Goal: Download file/media

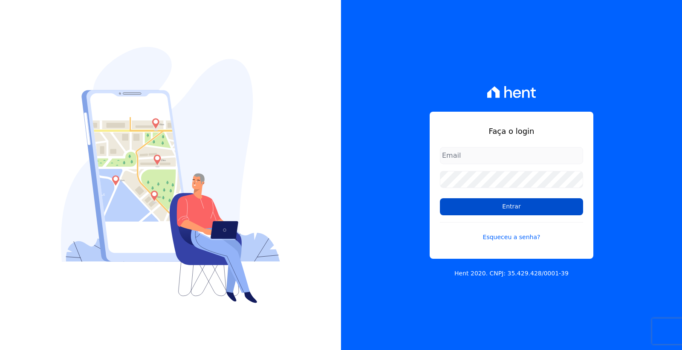
type input "[PERSON_NAME][EMAIL_ADDRESS][PERSON_NAME][DOMAIN_NAME]"
click at [484, 202] on input "Entrar" at bounding box center [511, 206] width 143 height 17
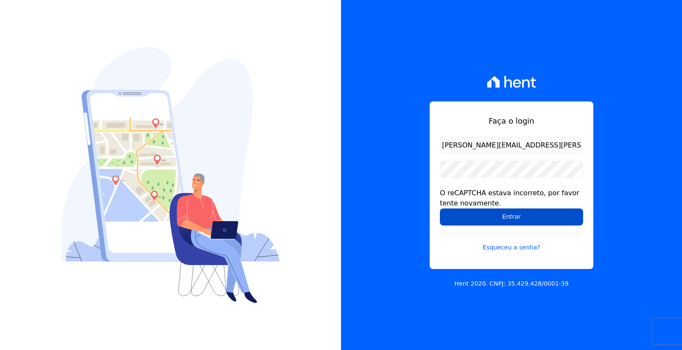
click at [482, 216] on input "Entrar" at bounding box center [511, 216] width 143 height 17
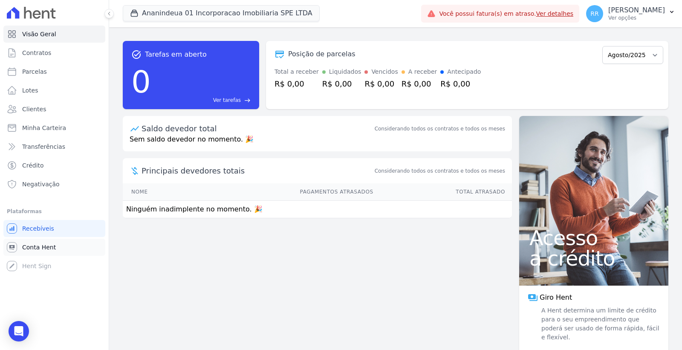
click at [46, 251] on span "Conta Hent" at bounding box center [39, 247] width 34 height 9
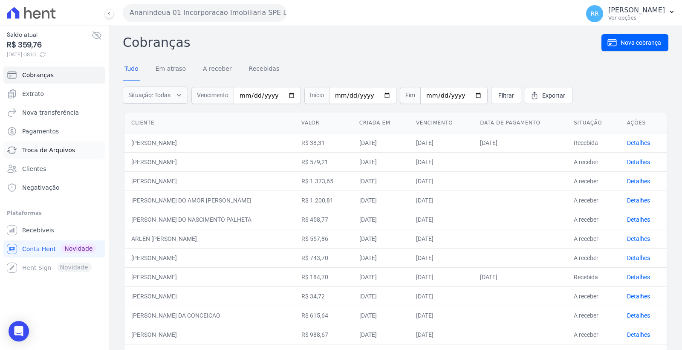
click at [62, 148] on span "Troca de Arquivos" at bounding box center [48, 150] width 53 height 9
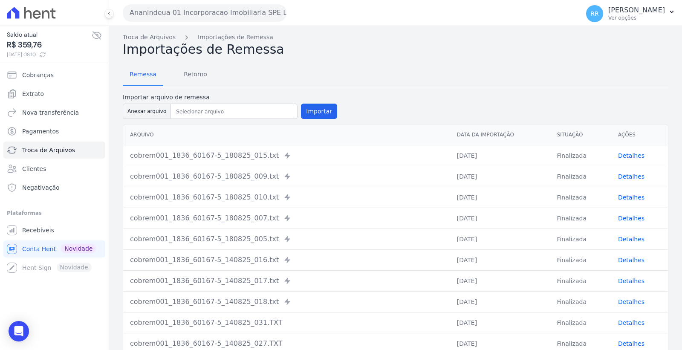
click at [229, 16] on button "Ananindeua 01 Incorporacao Imobiliaria SPE LTDA" at bounding box center [205, 12] width 164 height 17
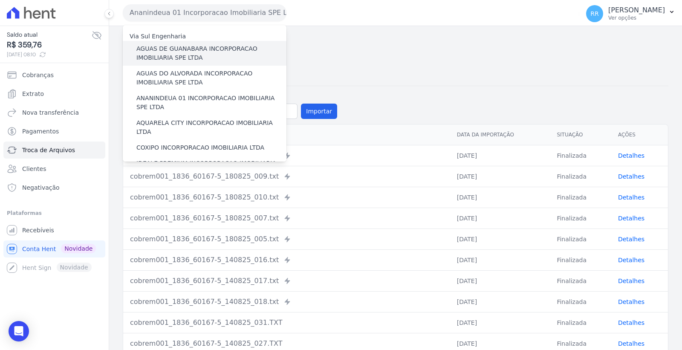
click at [216, 48] on label "AGUAS DE GUANABARA INCORPORACAO IMOBILIARIA SPE LTDA" at bounding box center [211, 53] width 150 height 18
click at [0, 0] on input "AGUAS DE GUANABARA INCORPORACAO IMOBILIARIA SPE LTDA" at bounding box center [0, 0] width 0 height 0
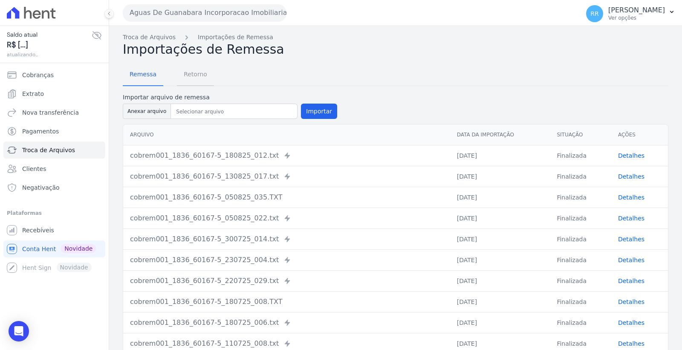
click at [198, 77] on span "Retorno" at bounding box center [196, 74] width 34 height 17
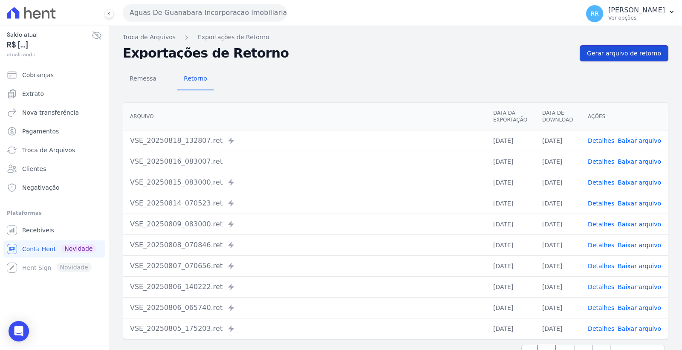
click at [603, 55] on span "Gerar arquivo de retorno" at bounding box center [624, 53] width 74 height 9
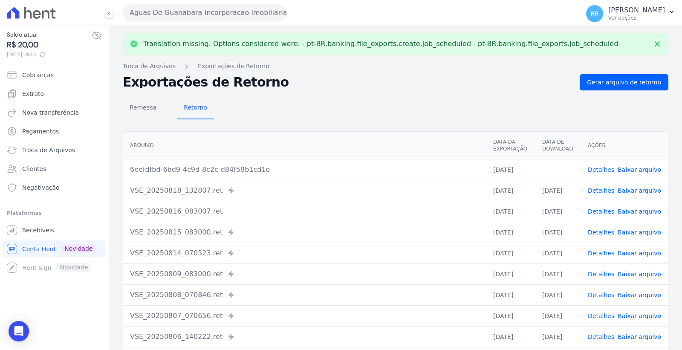
click at [631, 169] on link "Baixar arquivo" at bounding box center [639, 169] width 43 height 7
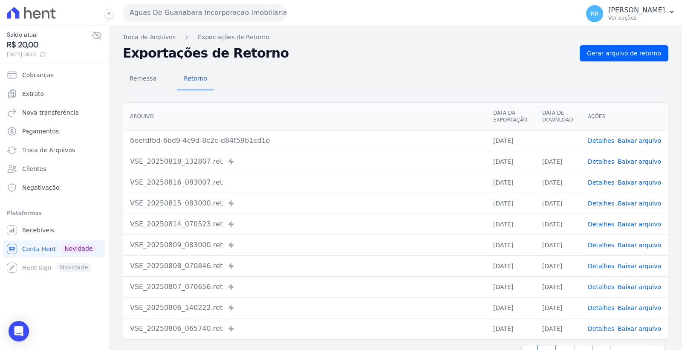
click at [186, 12] on button "Aguas De Guanabara Incorporacao Imobiliaria SPE LTDA" at bounding box center [205, 12] width 164 height 17
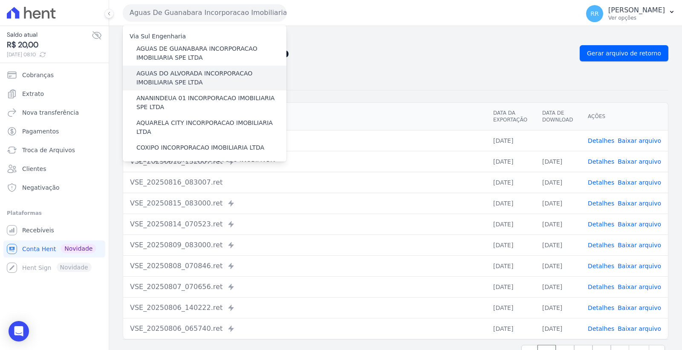
click at [193, 74] on label "AGUAS DO ALVORADA INCORPORACAO IMOBILIARIA SPE LTDA" at bounding box center [211, 78] width 150 height 18
click at [0, 0] on input "AGUAS DO ALVORADA INCORPORACAO IMOBILIARIA SPE LTDA" at bounding box center [0, 0] width 0 height 0
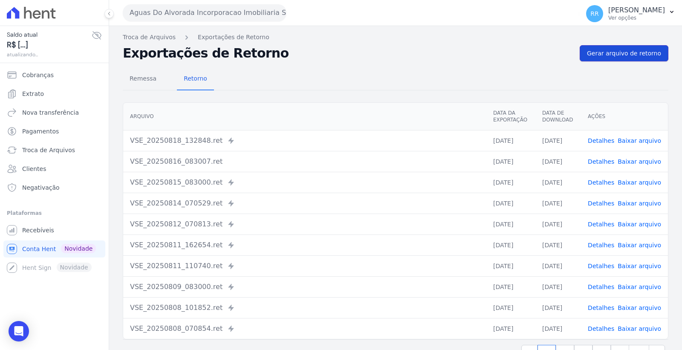
click at [613, 55] on span "Gerar arquivo de retorno" at bounding box center [624, 53] width 74 height 9
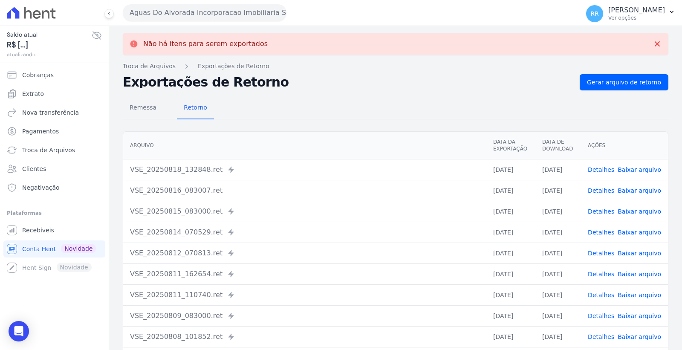
click at [192, 16] on button "Aguas Do Alvorada Incorporacao Imobiliaria SPE LTDA" at bounding box center [205, 12] width 164 height 17
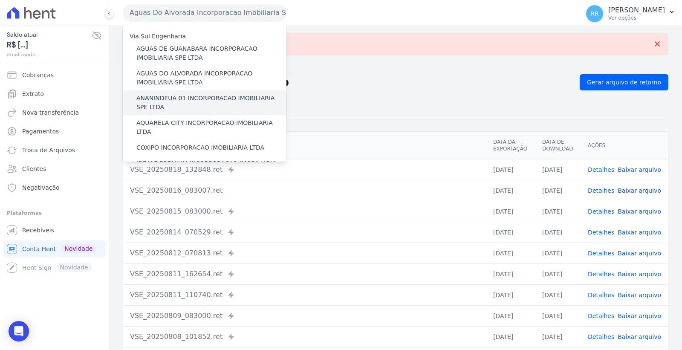
click at [192, 95] on label "ANANINDEUA 01 INCORPORACAO IMOBILIARIA SPE LTDA" at bounding box center [211, 103] width 150 height 18
click at [0, 0] on input "ANANINDEUA 01 INCORPORACAO IMOBILIARIA SPE LTDA" at bounding box center [0, 0] width 0 height 0
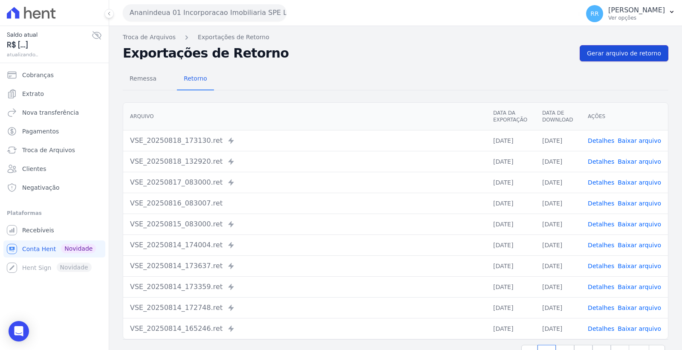
click at [607, 55] on span "Gerar arquivo de retorno" at bounding box center [624, 53] width 74 height 9
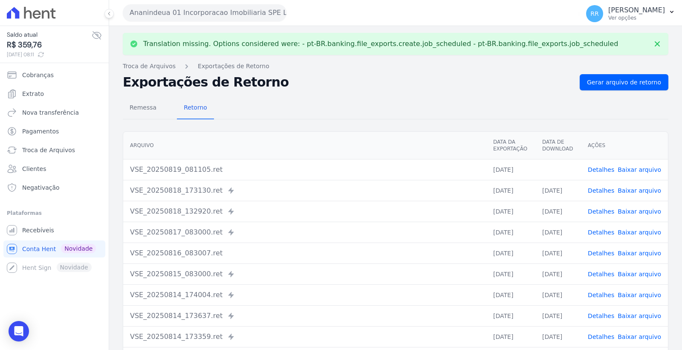
click at [628, 168] on link "Baixar arquivo" at bounding box center [639, 169] width 43 height 7
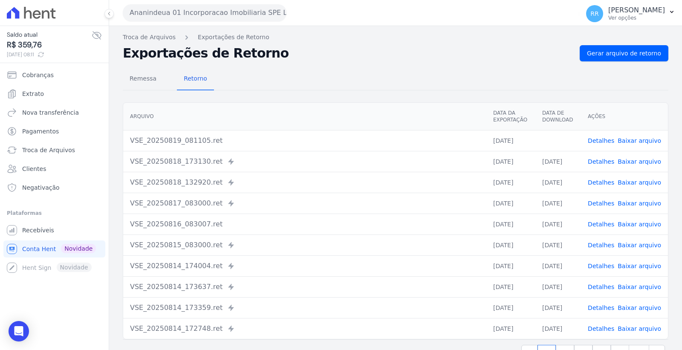
click at [179, 11] on button "Ananindeua 01 Incorporacao Imobiliaria SPE LTDA" at bounding box center [205, 12] width 164 height 17
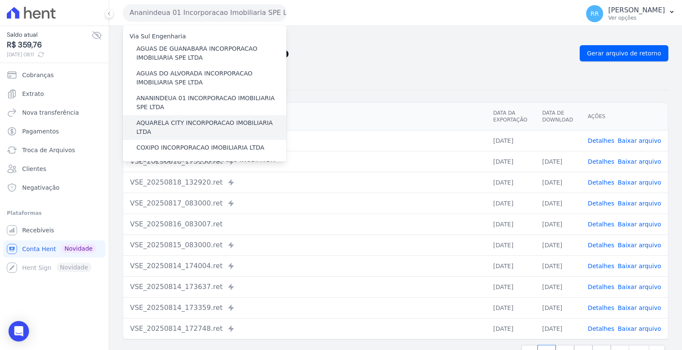
click at [182, 121] on label "AQUARELA CITY INCORPORACAO IMOBILIARIA LTDA" at bounding box center [211, 128] width 150 height 18
click at [0, 0] on input "AQUARELA CITY INCORPORACAO IMOBILIARIA LTDA" at bounding box center [0, 0] width 0 height 0
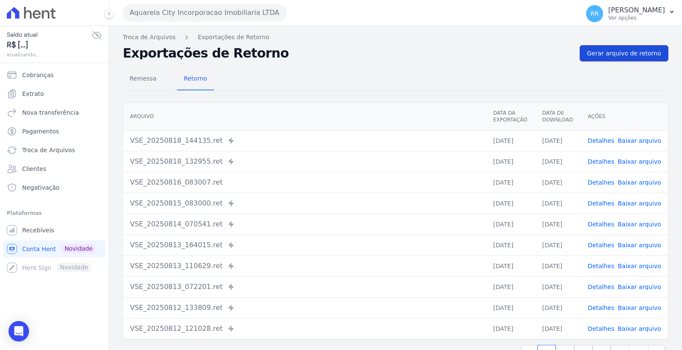
click at [617, 53] on span "Gerar arquivo de retorno" at bounding box center [624, 53] width 74 height 9
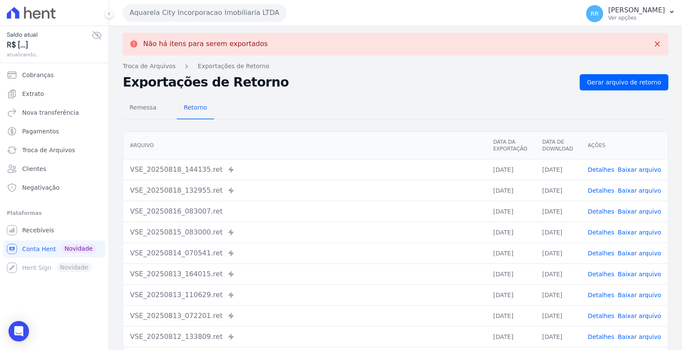
click at [192, 17] on button "Aquarela City Incorporacao Imobiliaria LTDA" at bounding box center [205, 12] width 164 height 17
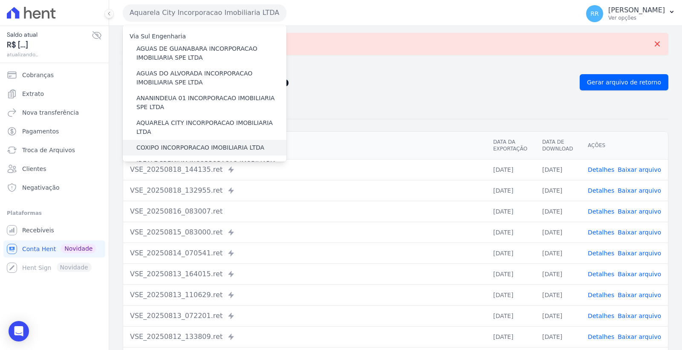
click at [194, 143] on label "COXIPO INCORPORACAO IMOBILIARIA LTDA" at bounding box center [200, 147] width 128 height 9
click at [0, 0] on input "COXIPO INCORPORACAO IMOBILIARIA LTDA" at bounding box center [0, 0] width 0 height 0
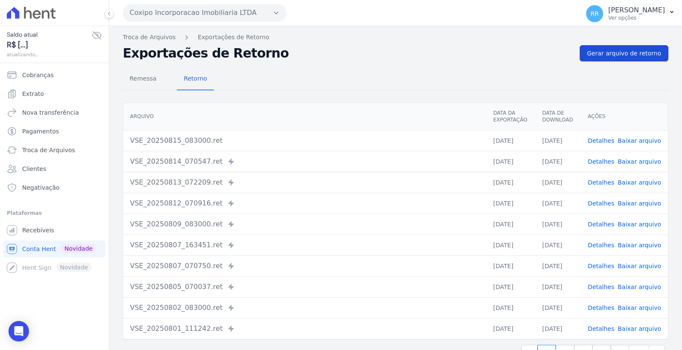
click at [609, 53] on span "Gerar arquivo de retorno" at bounding box center [624, 53] width 74 height 9
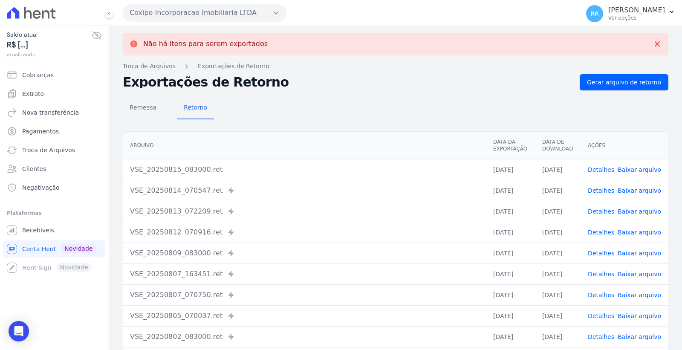
click at [236, 20] on button "Coxipo Incorporacao Imobiliaria LTDA" at bounding box center [205, 12] width 164 height 17
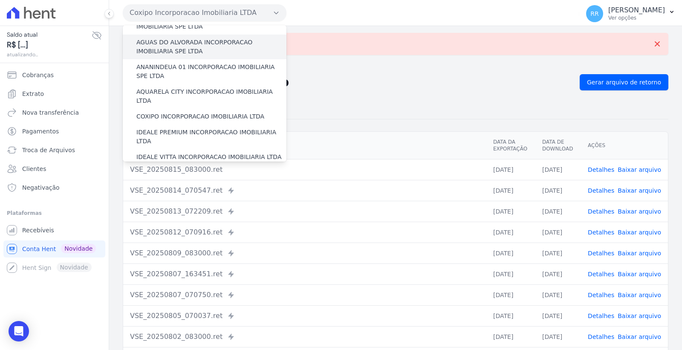
scroll to position [47, 0]
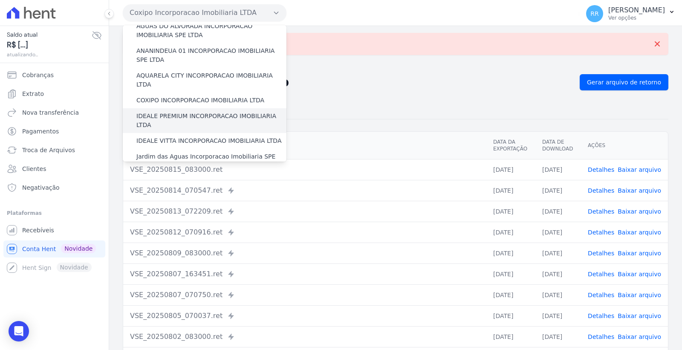
click at [215, 112] on label "IDEALE PREMIUM INCORPORACAO IMOBILIARIA LTDA" at bounding box center [211, 121] width 150 height 18
click at [0, 0] on input "IDEALE PREMIUM INCORPORACAO IMOBILIARIA LTDA" at bounding box center [0, 0] width 0 height 0
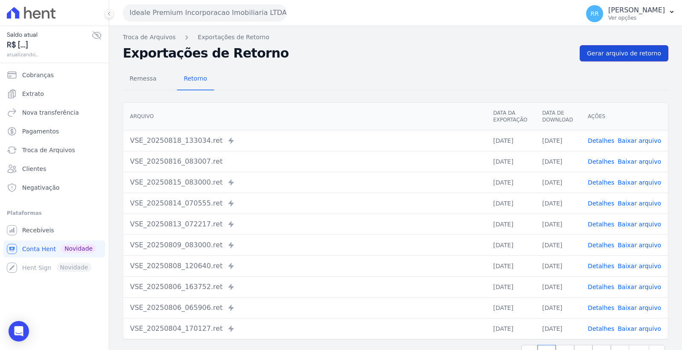
click at [617, 48] on link "Gerar arquivo de retorno" at bounding box center [624, 53] width 89 height 16
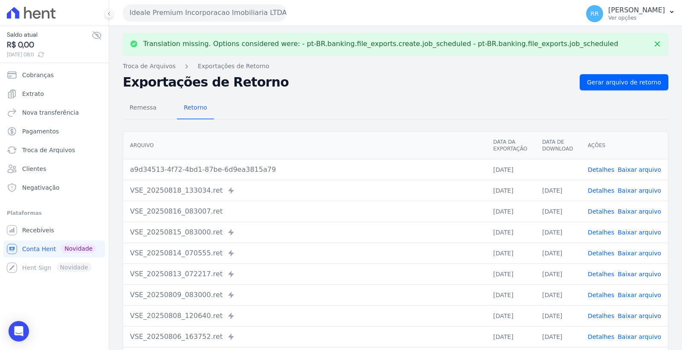
click at [632, 169] on link "Baixar arquivo" at bounding box center [639, 169] width 43 height 7
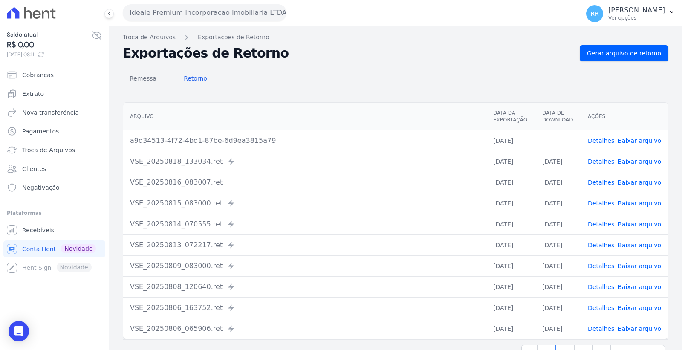
click at [214, 13] on button "Ideale Premium Incorporacao Imobiliaria LTDA" at bounding box center [205, 12] width 164 height 17
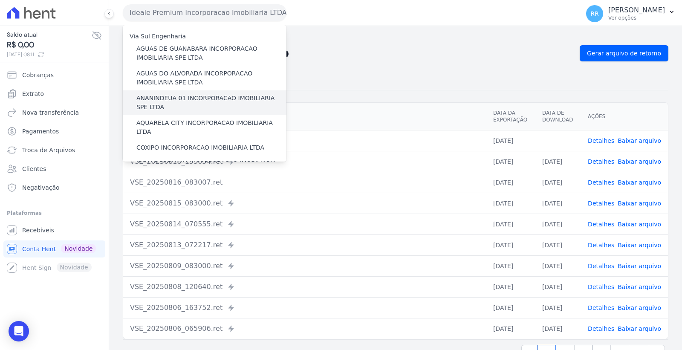
scroll to position [95, 0]
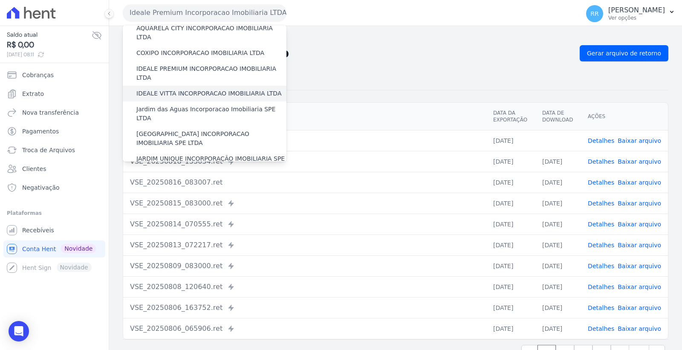
click at [205, 89] on label "IDEALE VITTA INCORPORACAO IMOBILIARIA LTDA" at bounding box center [208, 93] width 145 height 9
click at [0, 0] on input "IDEALE VITTA INCORPORACAO IMOBILIARIA LTDA" at bounding box center [0, 0] width 0 height 0
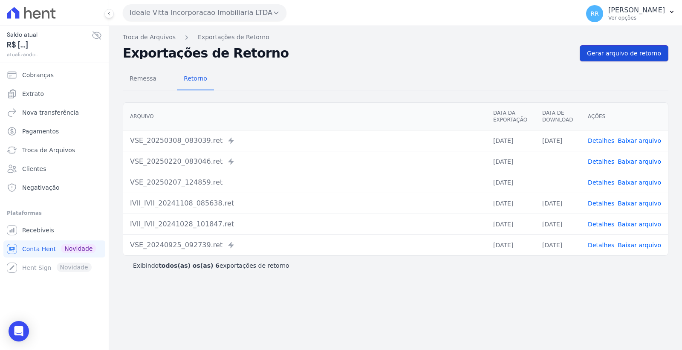
click at [623, 55] on span "Gerar arquivo de retorno" at bounding box center [624, 53] width 74 height 9
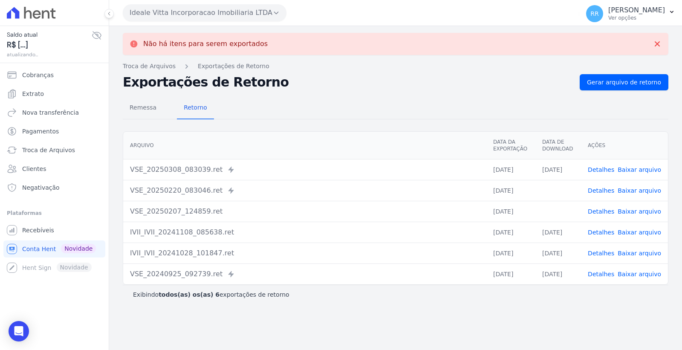
click at [227, 15] on button "Ideale Vitta Incorporacao Imobiliaria LTDA" at bounding box center [205, 12] width 164 height 17
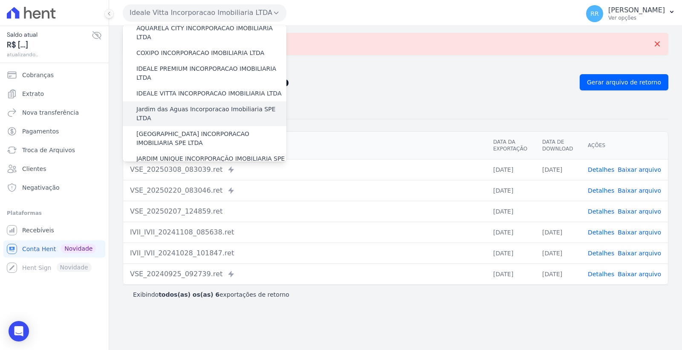
click at [220, 105] on label "Jardim das Aguas Incorporacao Imobiliaria SPE LTDA" at bounding box center [211, 114] width 150 height 18
click at [0, 0] on input "Jardim das Aguas Incorporacao Imobiliaria SPE LTDA" at bounding box center [0, 0] width 0 height 0
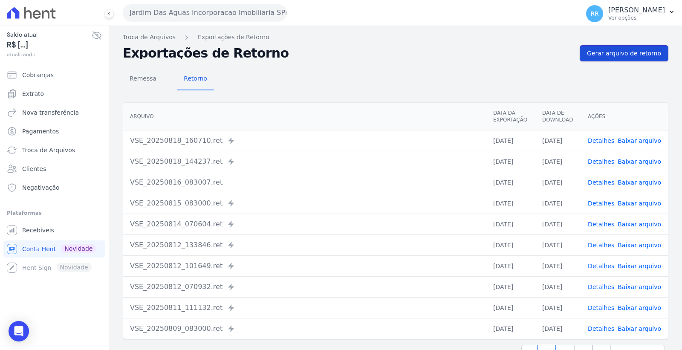
click at [606, 55] on span "Gerar arquivo de retorno" at bounding box center [624, 53] width 74 height 9
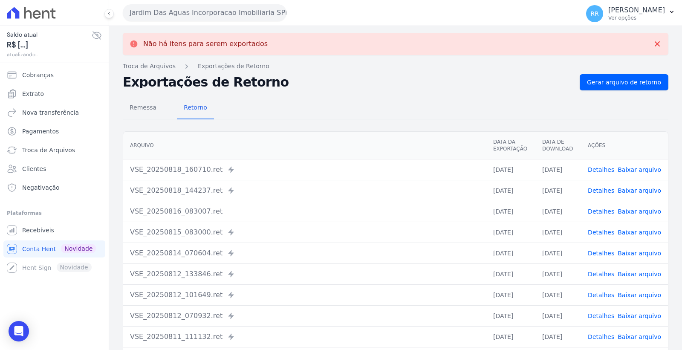
click at [212, 18] on button "Jardim Das Aguas Incorporacao Imobiliaria SPE LTDA" at bounding box center [205, 12] width 164 height 17
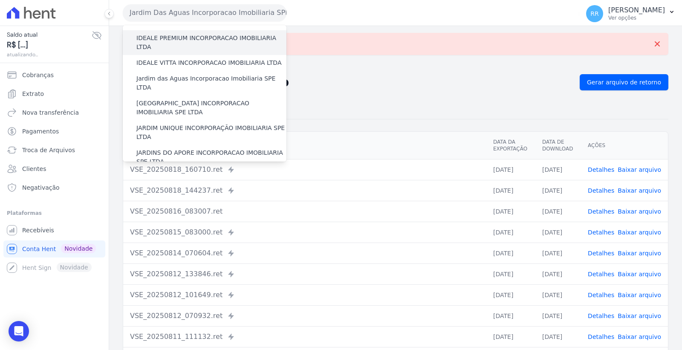
scroll to position [142, 0]
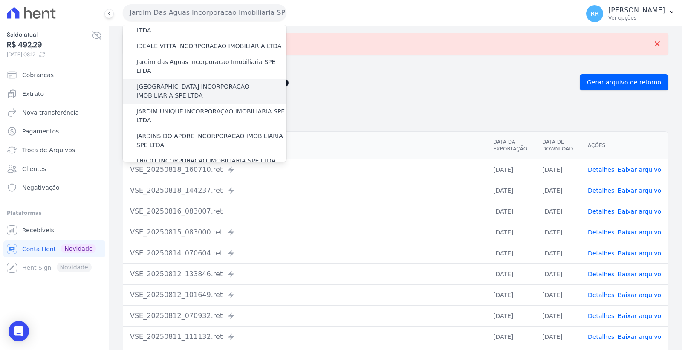
click at [208, 82] on label "[GEOGRAPHIC_DATA] INCORPORACAO IMOBILIARIA SPE LTDA" at bounding box center [211, 91] width 150 height 18
click at [0, 0] on input "[GEOGRAPHIC_DATA] INCORPORACAO IMOBILIARIA SPE LTDA" at bounding box center [0, 0] width 0 height 0
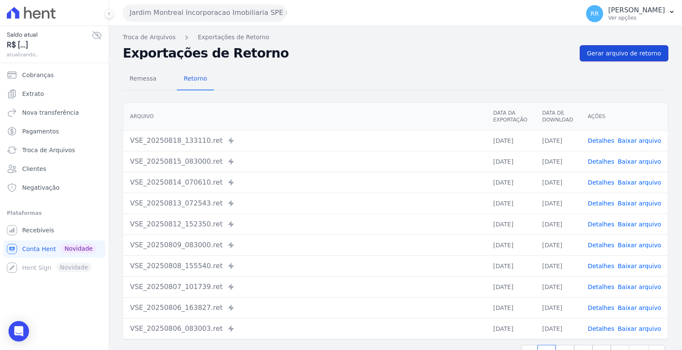
click at [613, 54] on span "Gerar arquivo de retorno" at bounding box center [624, 53] width 74 height 9
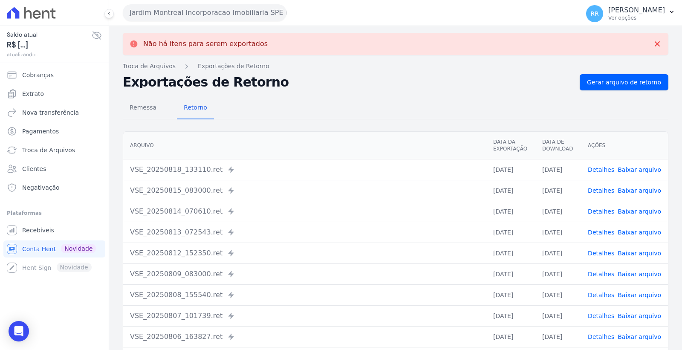
click at [228, 12] on button "Jardim Montreal Incorporacao Imobiliaria SPE LTDA" at bounding box center [205, 12] width 164 height 17
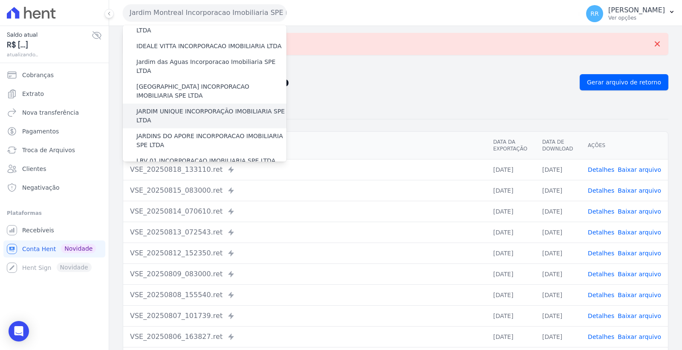
click at [219, 107] on label "JARDIM UNIQUE INCORPORAÇÃO IMOBILIARIA SPE LTDA" at bounding box center [211, 116] width 150 height 18
click at [0, 0] on input "JARDIM UNIQUE INCORPORAÇÃO IMOBILIARIA SPE LTDA" at bounding box center [0, 0] width 0 height 0
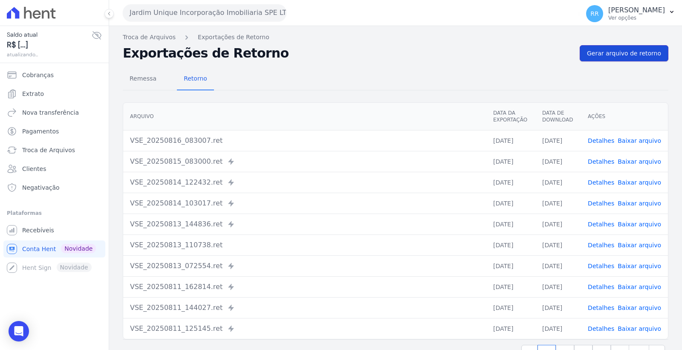
click at [617, 48] on link "Gerar arquivo de retorno" at bounding box center [624, 53] width 89 height 16
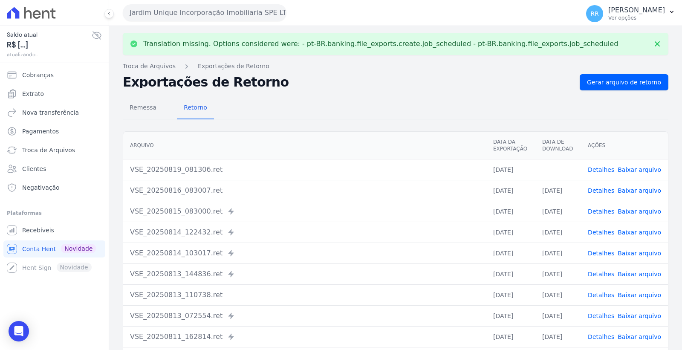
click at [634, 168] on link "Baixar arquivo" at bounding box center [639, 169] width 43 height 7
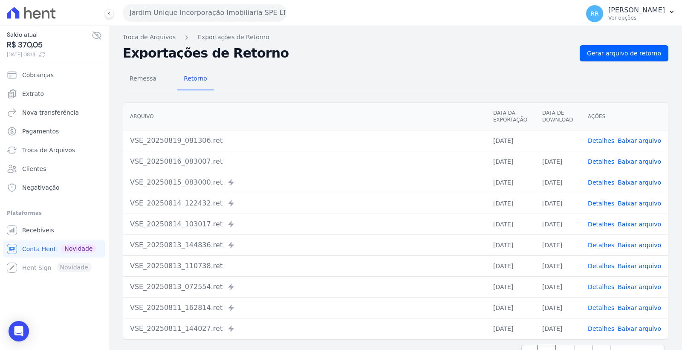
click at [205, 10] on button "Jardim Unique Incorporação Imobiliaria SPE LTDA" at bounding box center [205, 12] width 164 height 17
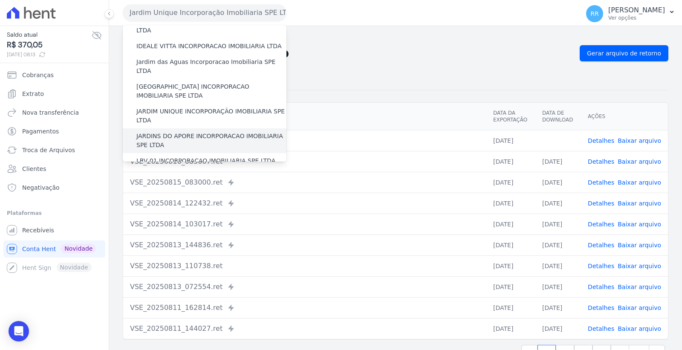
click at [219, 132] on label "JARDINS DO APORE INCORPORACAO IMOBILIARIA SPE LTDA" at bounding box center [211, 141] width 150 height 18
click at [0, 0] on input "JARDINS DO APORE INCORPORACAO IMOBILIARIA SPE LTDA" at bounding box center [0, 0] width 0 height 0
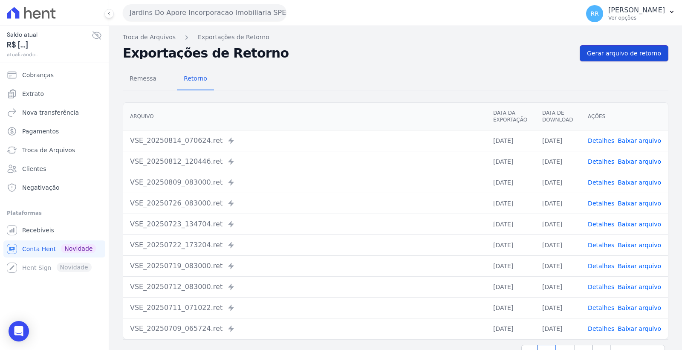
drag, startPoint x: 595, startPoint y: 54, endPoint x: 590, endPoint y: 56, distance: 5.3
click at [595, 53] on span "Gerar arquivo de retorno" at bounding box center [624, 53] width 74 height 9
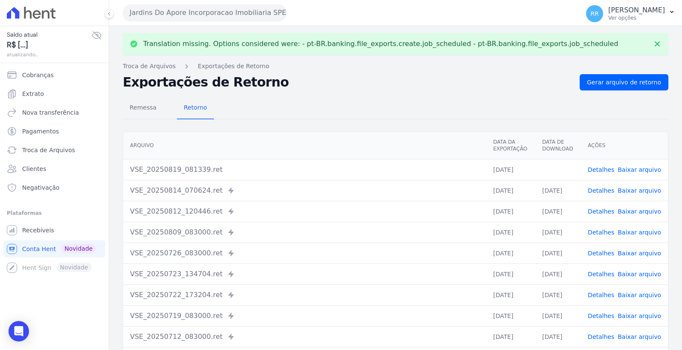
click at [628, 169] on link "Baixar arquivo" at bounding box center [639, 169] width 43 height 7
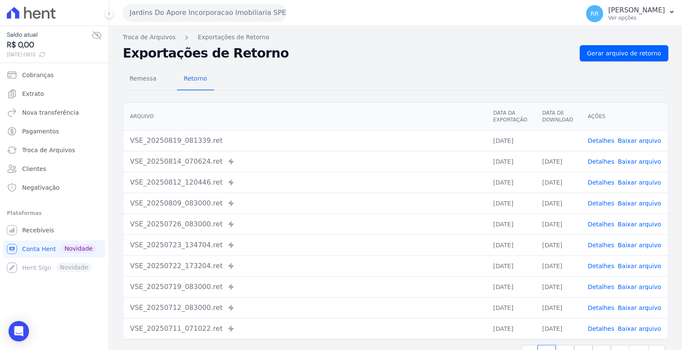
click at [209, 18] on button "Jardins Do Apore Incorporacao Imobiliaria SPE LTDA" at bounding box center [205, 12] width 164 height 17
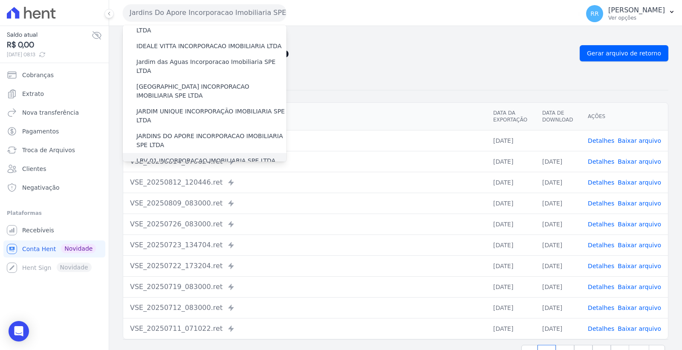
click at [223, 156] on label "LRV 01 INCORPORACAO IMOBILIARIA SPE LTDA" at bounding box center [205, 160] width 139 height 9
click at [0, 0] on input "LRV 01 INCORPORACAO IMOBILIARIA SPE LTDA" at bounding box center [0, 0] width 0 height 0
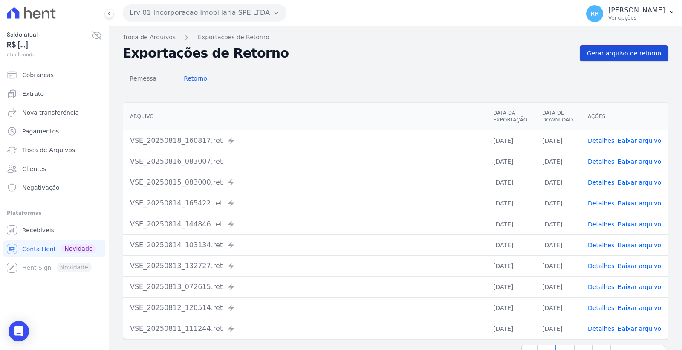
click at [608, 58] on link "Gerar arquivo de retorno" at bounding box center [624, 53] width 89 height 16
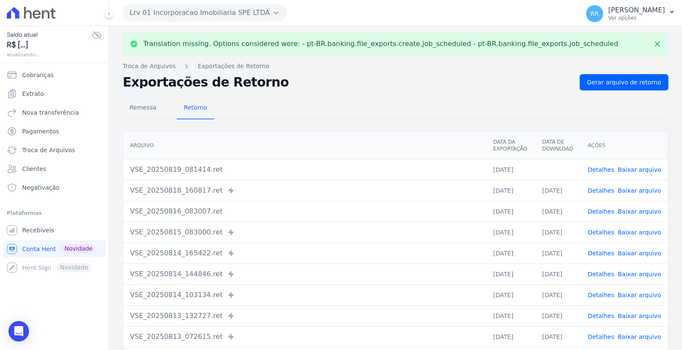
click at [638, 169] on link "Baixar arquivo" at bounding box center [639, 169] width 43 height 7
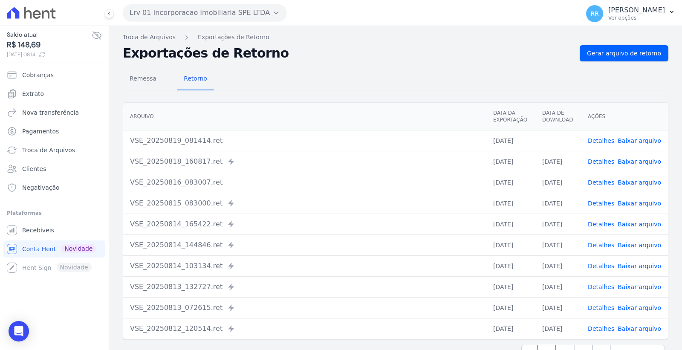
click at [218, 15] on button "Lrv 01 Incorporacao Imobiliaria SPE LTDA" at bounding box center [205, 12] width 164 height 17
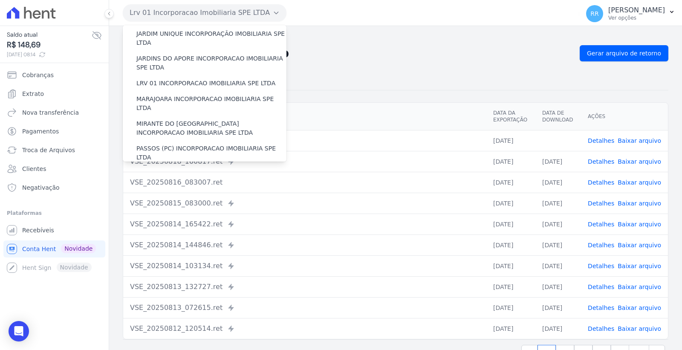
scroll to position [237, 0]
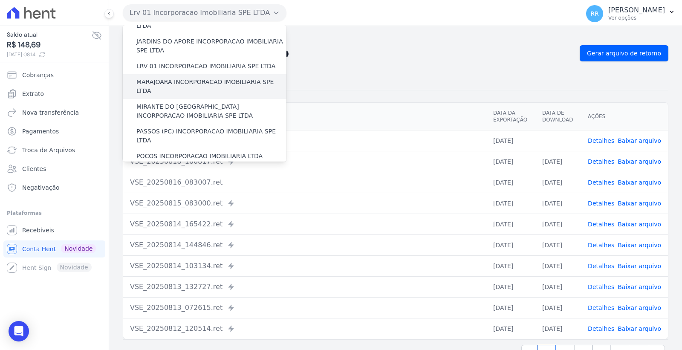
click at [211, 78] on label "MARAJOARA INCORPORACAO IMOBILIARIA SPE LTDA" at bounding box center [211, 87] width 150 height 18
click at [0, 0] on input "MARAJOARA INCORPORACAO IMOBILIARIA SPE LTDA" at bounding box center [0, 0] width 0 height 0
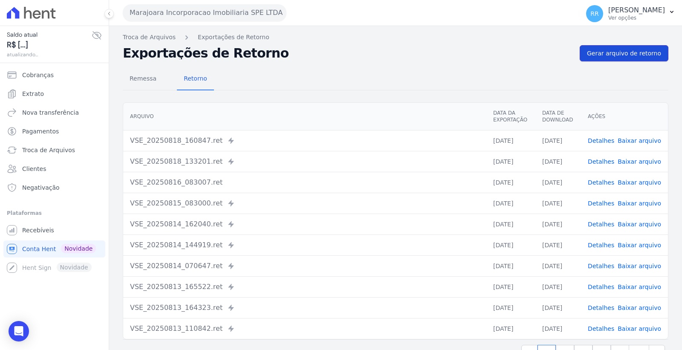
click at [610, 57] on span "Gerar arquivo de retorno" at bounding box center [624, 53] width 74 height 9
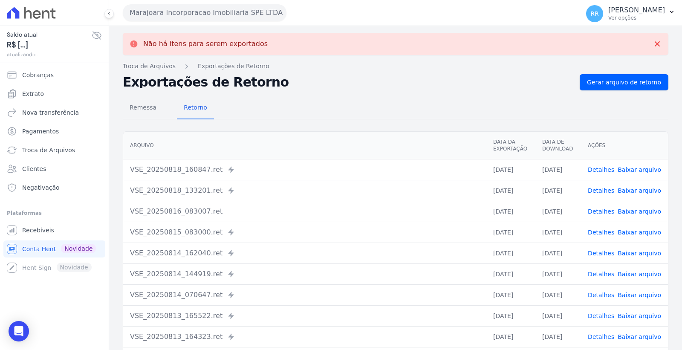
click at [225, 15] on button "Marajoara Incorporacao Imobiliaria SPE LTDA" at bounding box center [205, 12] width 164 height 17
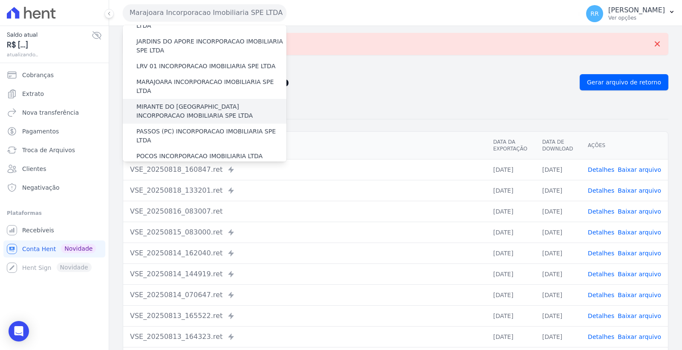
click at [220, 102] on label "MIRANTE DO [GEOGRAPHIC_DATA] INCORPORACAO IMOBILIARIA SPE LTDA" at bounding box center [211, 111] width 150 height 18
click at [0, 0] on input "MIRANTE DO [GEOGRAPHIC_DATA] INCORPORACAO IMOBILIARIA SPE LTDA" at bounding box center [0, 0] width 0 height 0
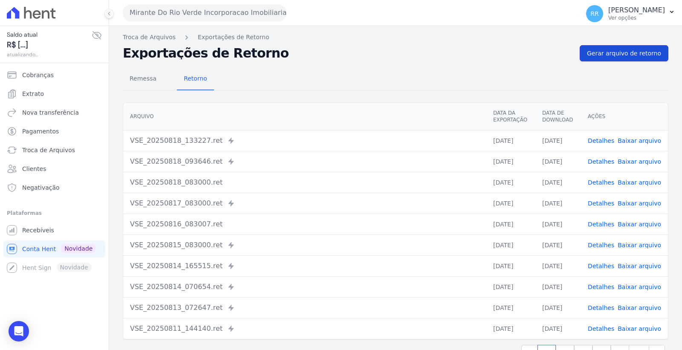
click at [616, 52] on span "Gerar arquivo de retorno" at bounding box center [624, 53] width 74 height 9
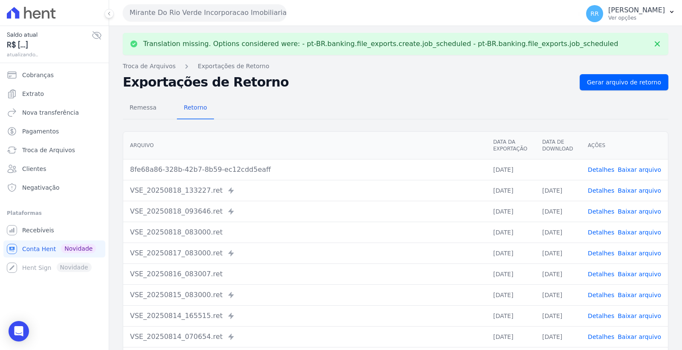
click at [631, 166] on link "Baixar arquivo" at bounding box center [639, 169] width 43 height 7
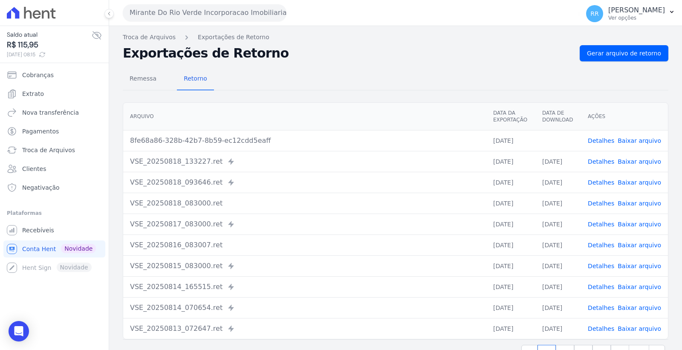
click at [209, 14] on button "Mirante Do Rio Verde Incorporacao Imobiliaria SPE LTDA" at bounding box center [205, 12] width 164 height 17
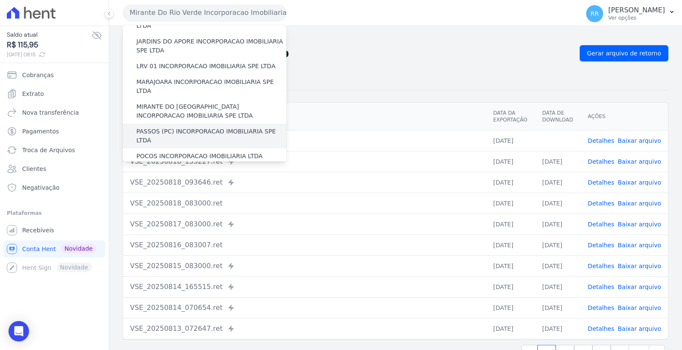
click at [219, 127] on label "PASSOS (PC) INCORPORACAO IMOBILIARIA SPE LTDA" at bounding box center [211, 136] width 150 height 18
click at [0, 0] on input "PASSOS (PC) INCORPORACAO IMOBILIARIA SPE LTDA" at bounding box center [0, 0] width 0 height 0
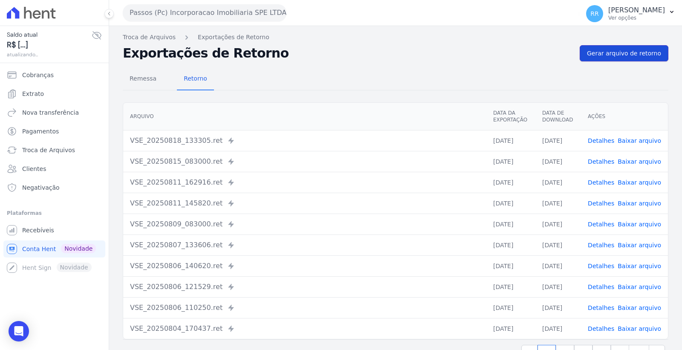
click at [595, 58] on link "Gerar arquivo de retorno" at bounding box center [624, 53] width 89 height 16
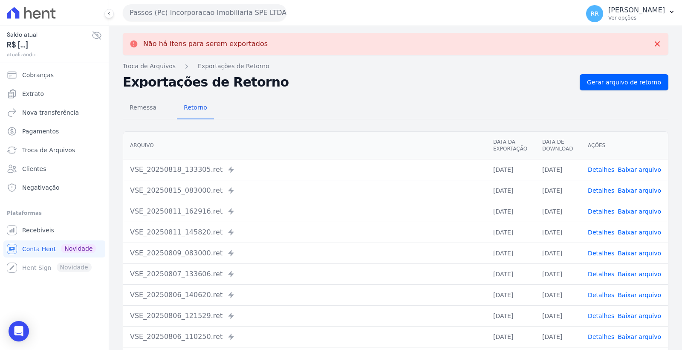
click at [239, 10] on button "Passos (Pc) Incorporacao Imobiliaria SPE LTDA" at bounding box center [205, 12] width 164 height 17
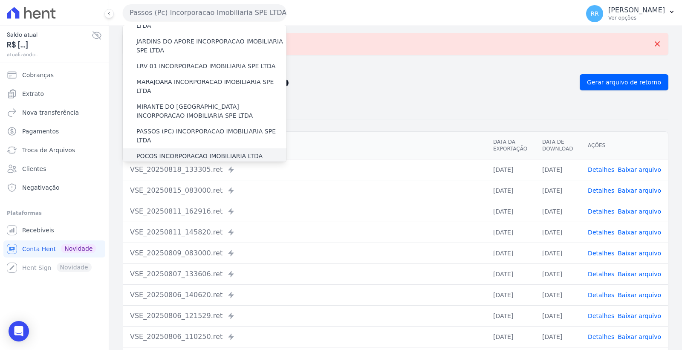
click at [231, 152] on label "POCOS INCORPORACAO IMOBILIARIA LTDA" at bounding box center [199, 156] width 126 height 9
click at [0, 0] on input "POCOS INCORPORACAO IMOBILIARIA LTDA" at bounding box center [0, 0] width 0 height 0
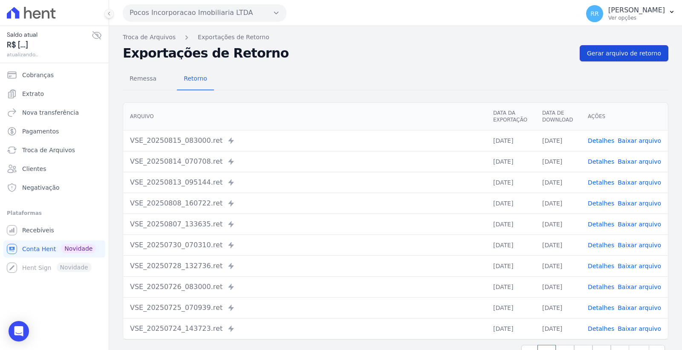
click at [613, 53] on span "Gerar arquivo de retorno" at bounding box center [624, 53] width 74 height 9
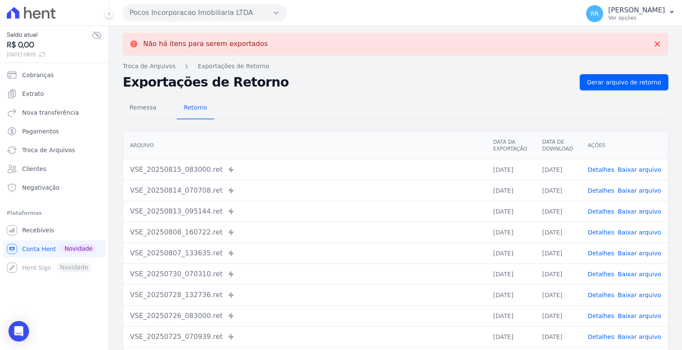
click at [242, 12] on button "Pocos Incorporacao Imobiliaria LTDA" at bounding box center [205, 12] width 164 height 17
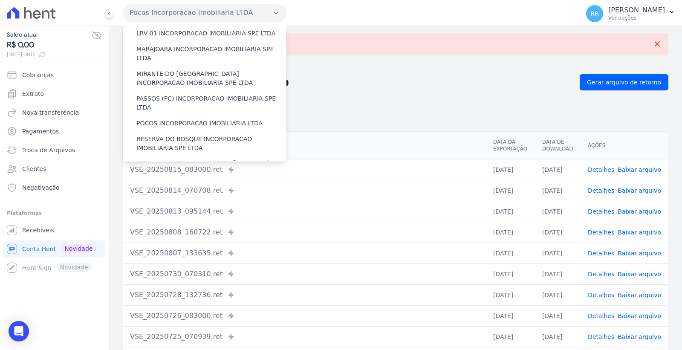
scroll to position [284, 0]
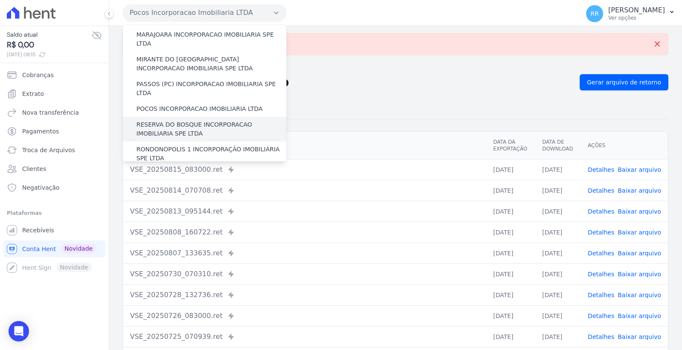
click at [226, 120] on label "RESERVA DO BOSQUE INCORPORACAO IMOBILIARIA SPE LTDA" at bounding box center [211, 129] width 150 height 18
click at [0, 0] on input "RESERVA DO BOSQUE INCORPORACAO IMOBILIARIA SPE LTDA" at bounding box center [0, 0] width 0 height 0
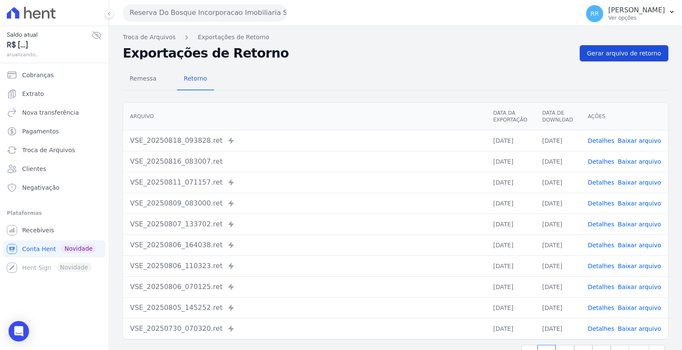
click at [634, 56] on span "Gerar arquivo de retorno" at bounding box center [624, 53] width 74 height 9
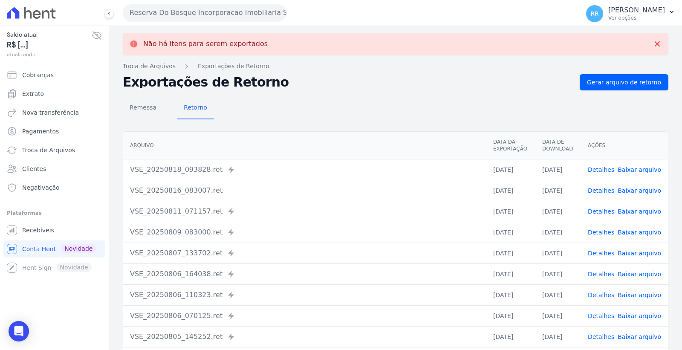
click at [203, 16] on button "Reserva Do Bosque Incorporacao Imobiliaria SPE LTDA" at bounding box center [205, 12] width 164 height 17
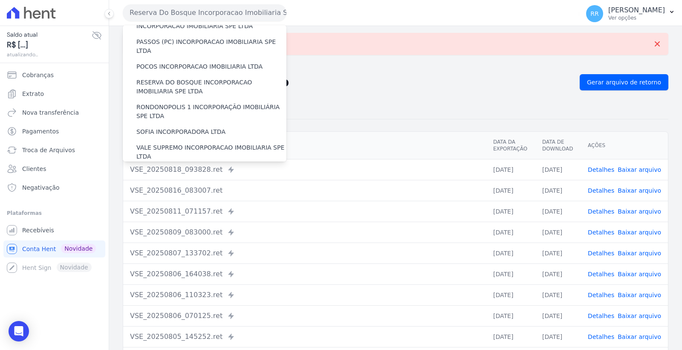
scroll to position [331, 0]
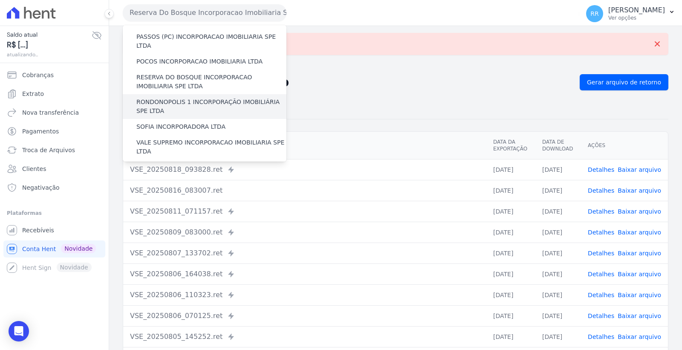
click at [214, 98] on label "RONDONOPOLIS 1 INCORPORAÇÃO IMOBILIÁRIA SPE LTDA" at bounding box center [211, 107] width 150 height 18
click at [0, 0] on input "RONDONOPOLIS 1 INCORPORAÇÃO IMOBILIÁRIA SPE LTDA" at bounding box center [0, 0] width 0 height 0
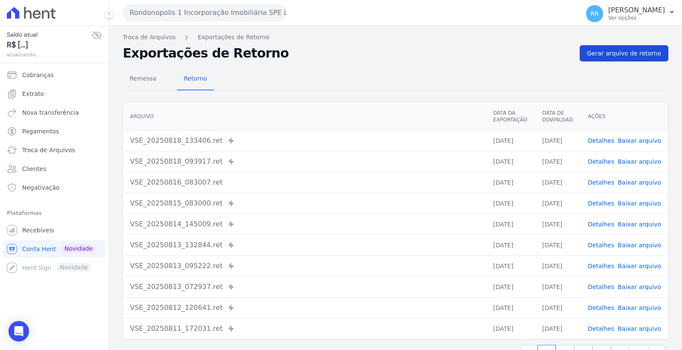
click at [617, 50] on span "Gerar arquivo de retorno" at bounding box center [624, 53] width 74 height 9
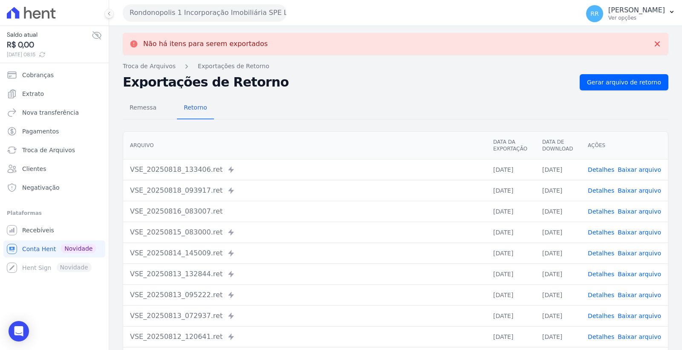
click at [255, 11] on button "Rondonopolis 1 Incorporação Imobiliária SPE LTDA" at bounding box center [205, 12] width 164 height 17
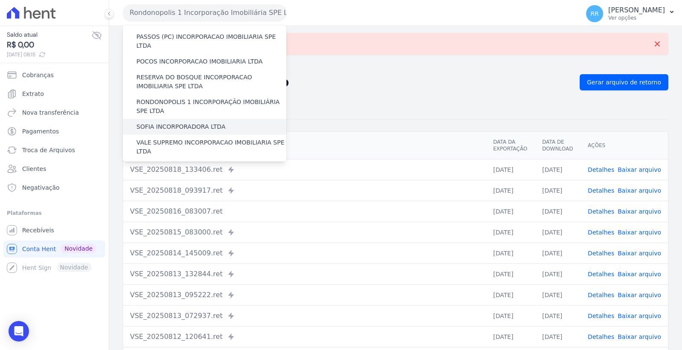
click at [227, 119] on div "SOFIA INCORPORADORA LTDA" at bounding box center [205, 127] width 164 height 16
click at [209, 122] on label "SOFIA INCORPORADORA LTDA" at bounding box center [180, 126] width 89 height 9
click at [0, 0] on input "SOFIA INCORPORADORA LTDA" at bounding box center [0, 0] width 0 height 0
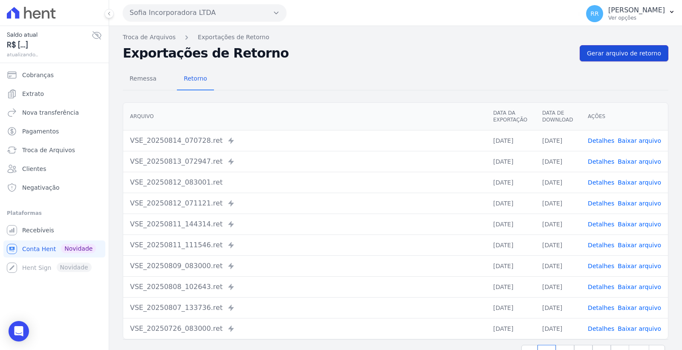
click at [602, 58] on link "Gerar arquivo de retorno" at bounding box center [624, 53] width 89 height 16
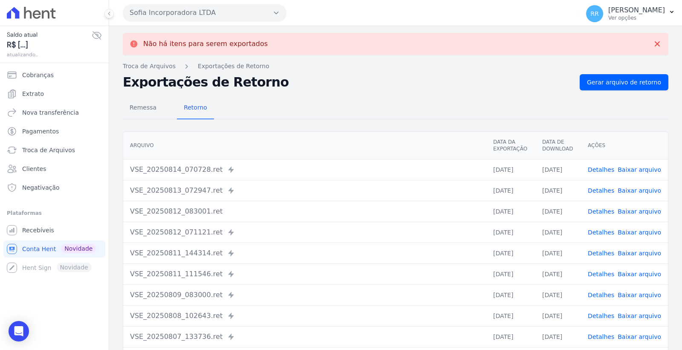
drag, startPoint x: 242, startPoint y: 3, endPoint x: 224, endPoint y: 26, distance: 29.2
click at [242, 3] on div "Sofia Incorporadora LTDA Via Sul Engenharia AGUAS DE [GEOGRAPHIC_DATA] INCORPOR…" at bounding box center [349, 13] width 453 height 26
drag, startPoint x: 214, startPoint y: 8, endPoint x: 211, endPoint y: 14, distance: 7.2
click at [214, 7] on button "Sofia Incorporadora LTDA" at bounding box center [205, 12] width 164 height 17
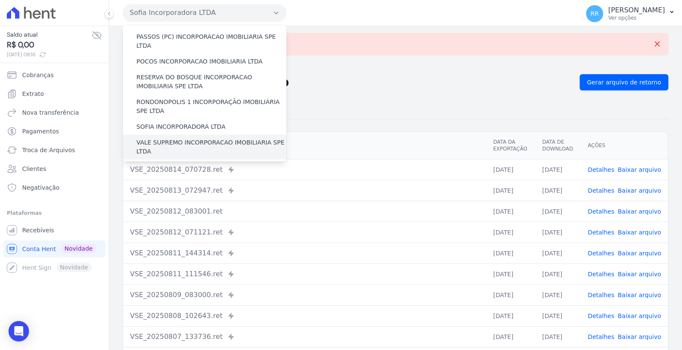
click at [216, 138] on label "VALE SUPREMO INCORPORACAO IMOBILIARIA SPE LTDA" at bounding box center [211, 147] width 150 height 18
click at [0, 0] on input "VALE SUPREMO INCORPORACAO IMOBILIARIA SPE LTDA" at bounding box center [0, 0] width 0 height 0
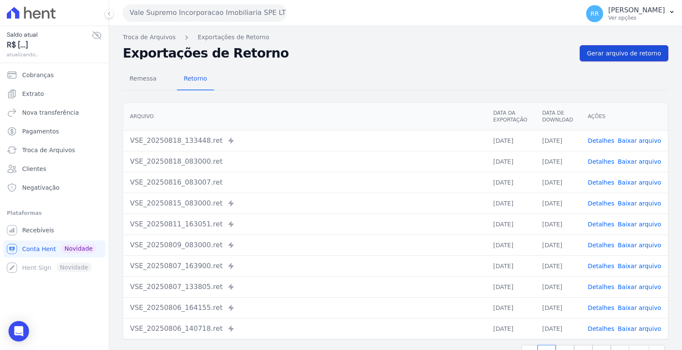
click at [606, 54] on span "Gerar arquivo de retorno" at bounding box center [624, 53] width 74 height 9
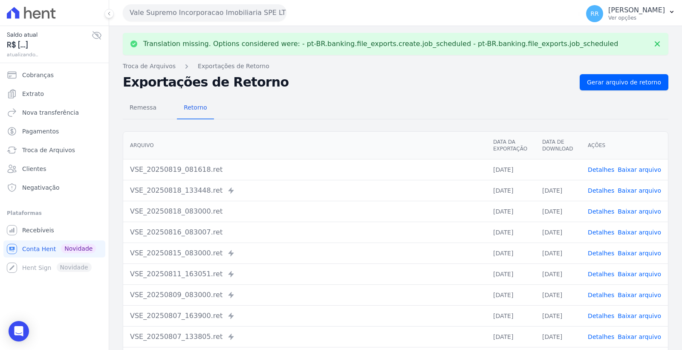
click at [632, 168] on link "Baixar arquivo" at bounding box center [639, 169] width 43 height 7
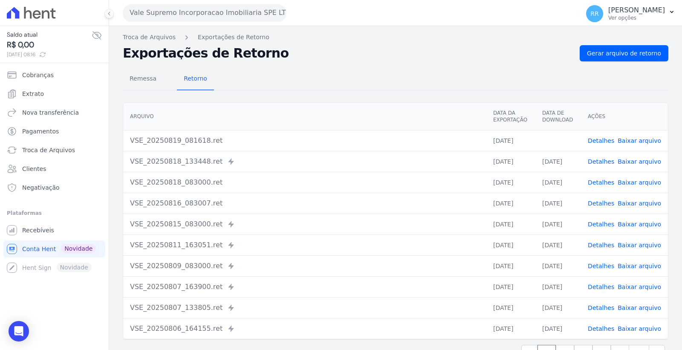
drag, startPoint x: 228, startPoint y: 12, endPoint x: 234, endPoint y: 40, distance: 28.4
click at [228, 12] on button "Vale Supremo Incorporacao Imobiliaria SPE LTDA" at bounding box center [205, 12] width 164 height 17
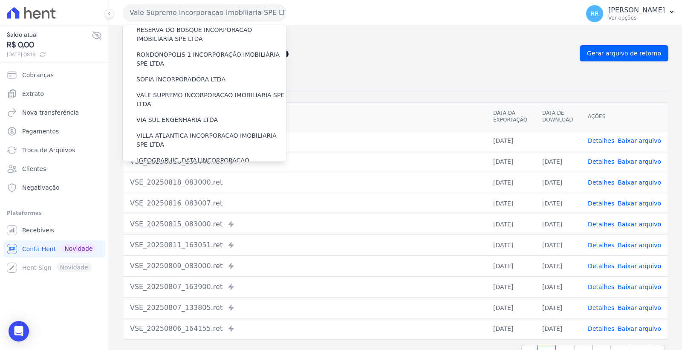
scroll to position [381, 0]
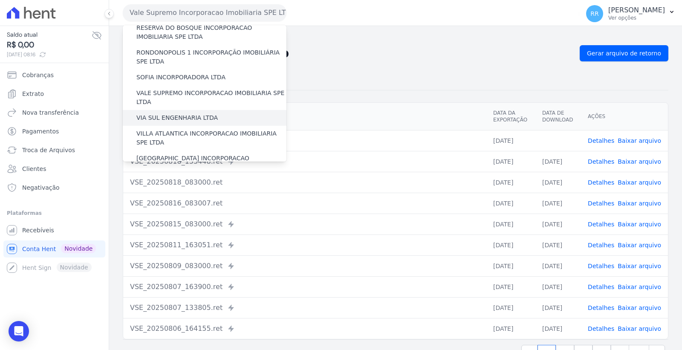
click at [222, 110] on div "VIA SUL ENGENHARIA LTDA" at bounding box center [205, 118] width 164 height 16
click at [185, 113] on label "VIA SUL ENGENHARIA LTDA" at bounding box center [176, 117] width 81 height 9
click at [0, 0] on input "VIA SUL ENGENHARIA LTDA" at bounding box center [0, 0] width 0 height 0
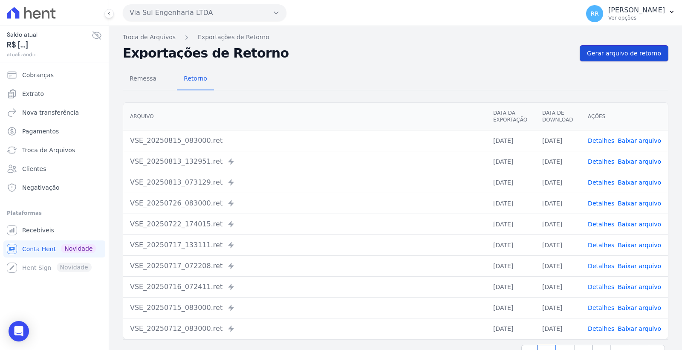
click at [627, 60] on link "Gerar arquivo de retorno" at bounding box center [624, 53] width 89 height 16
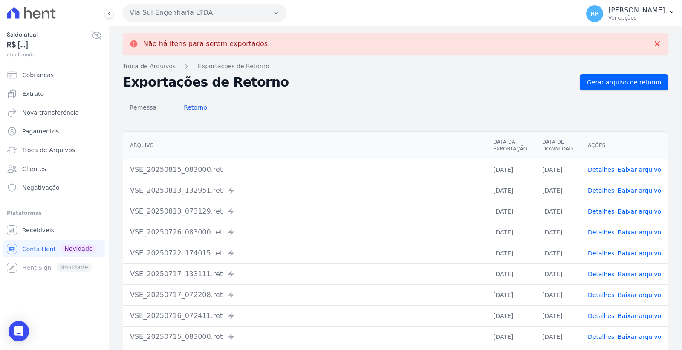
click at [192, 13] on button "Via Sul Engenharia LTDA" at bounding box center [205, 12] width 164 height 17
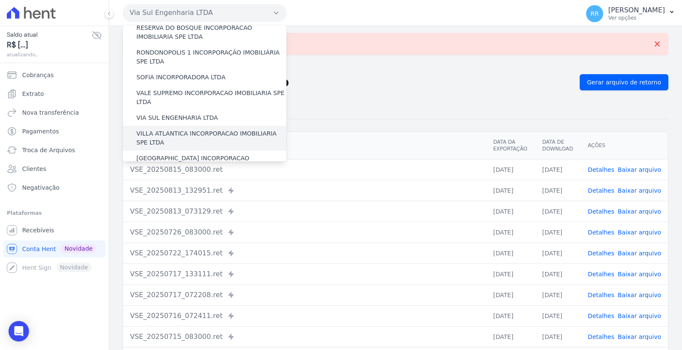
click at [202, 129] on label "VILLA ATLANTICA INCORPORACAO IMOBILIARIA SPE LTDA" at bounding box center [211, 138] width 150 height 18
click at [0, 0] on input "VILLA ATLANTICA INCORPORACAO IMOBILIARIA SPE LTDA" at bounding box center [0, 0] width 0 height 0
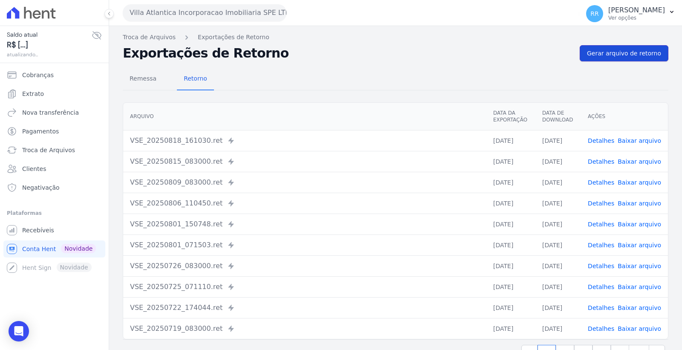
click at [604, 56] on span "Gerar arquivo de retorno" at bounding box center [624, 53] width 74 height 9
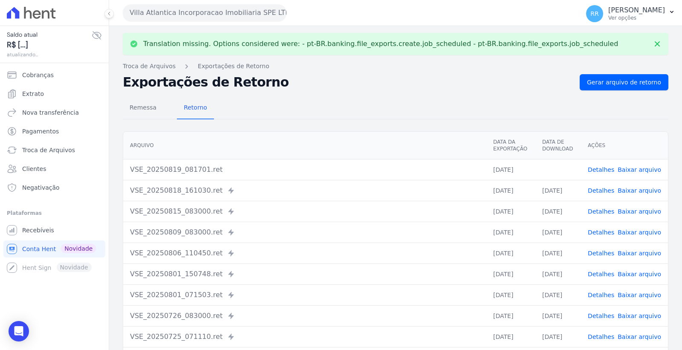
click at [630, 168] on link "Baixar arquivo" at bounding box center [639, 169] width 43 height 7
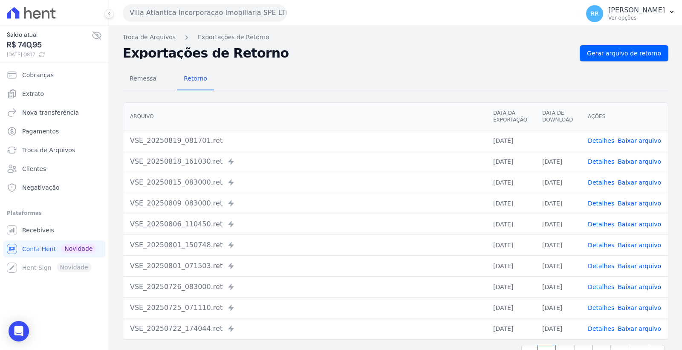
click at [207, 16] on button "Villa Atlantica Incorporacao Imobiliaria SPE LTDA" at bounding box center [205, 12] width 164 height 17
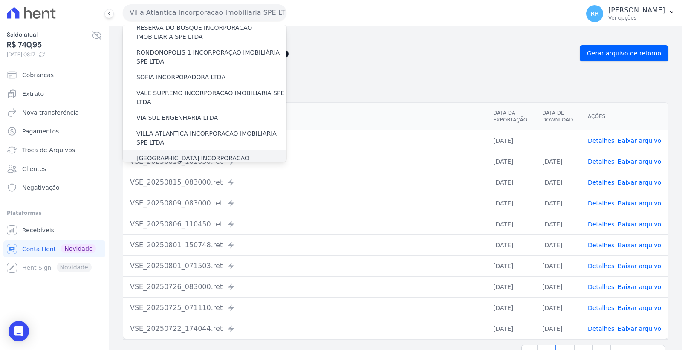
click at [213, 154] on label "[GEOGRAPHIC_DATA] INCORPORACAO IMOBILIARIA SPE LTDA" at bounding box center [211, 163] width 150 height 18
click at [0, 0] on input "[GEOGRAPHIC_DATA] INCORPORACAO IMOBILIARIA SPE LTDA" at bounding box center [0, 0] width 0 height 0
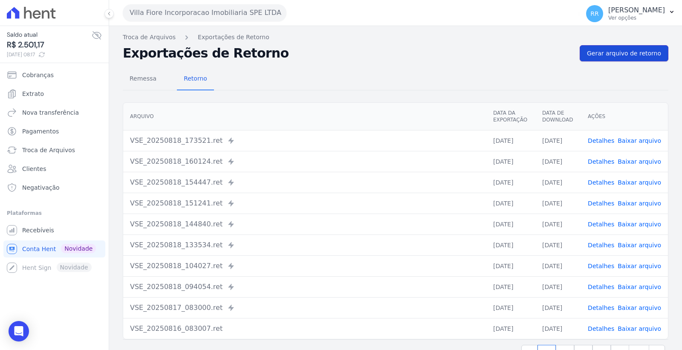
click at [595, 52] on span "Gerar arquivo de retorno" at bounding box center [624, 53] width 74 height 9
click at [636, 142] on link "Baixar arquivo" at bounding box center [639, 140] width 43 height 7
click at [211, 9] on button "Villa Fiore Incorporacao Imobiliaria SPE LTDA" at bounding box center [205, 12] width 164 height 17
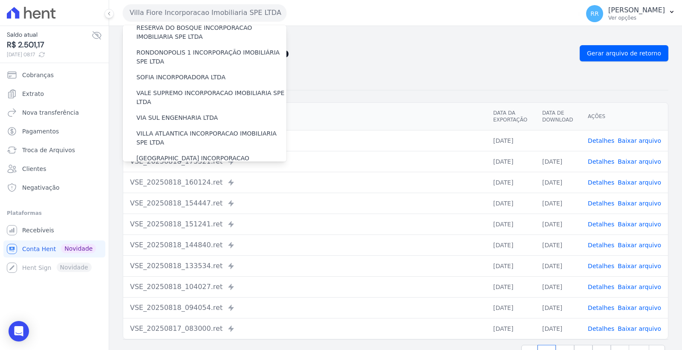
click at [216, 179] on label "VILLA TROPICAL INCORPORAÇÃO IMOBILIÁRIA SPE LTDA" at bounding box center [211, 188] width 150 height 18
click at [0, 0] on input "VILLA TROPICAL INCORPORAÇÃO IMOBILIÁRIA SPE LTDA" at bounding box center [0, 0] width 0 height 0
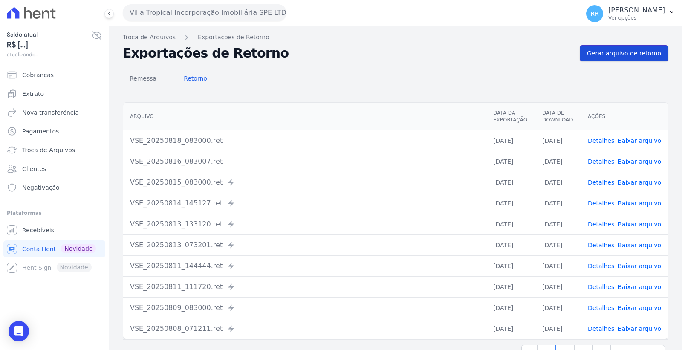
click at [608, 51] on span "Gerar arquivo de retorno" at bounding box center [624, 53] width 74 height 9
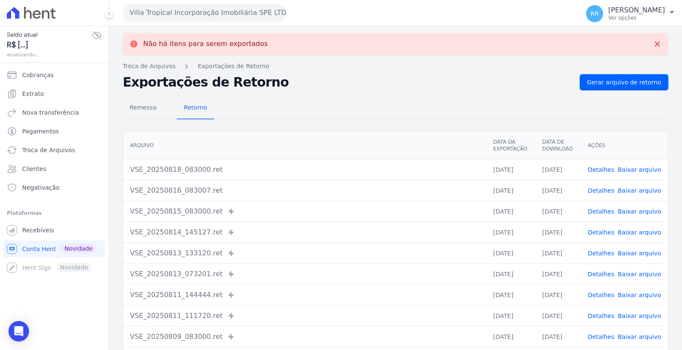
click at [638, 71] on div "Não há itens para serem exportados Troca de [GEOGRAPHIC_DATA] Exportações de Re…" at bounding box center [395, 215] width 573 height 379
drag, startPoint x: 631, startPoint y: 82, endPoint x: 546, endPoint y: 90, distance: 85.3
click at [630, 82] on span "Gerar arquivo de retorno" at bounding box center [624, 82] width 74 height 9
